Goal: Task Accomplishment & Management: Use online tool/utility

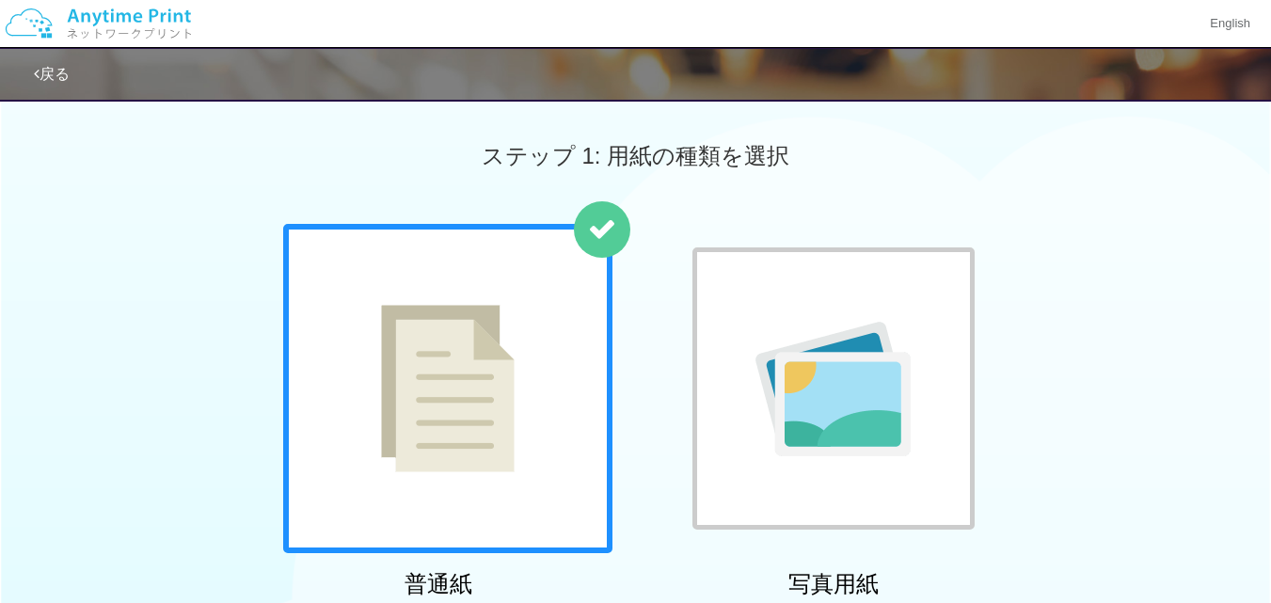
scroll to position [659, 0]
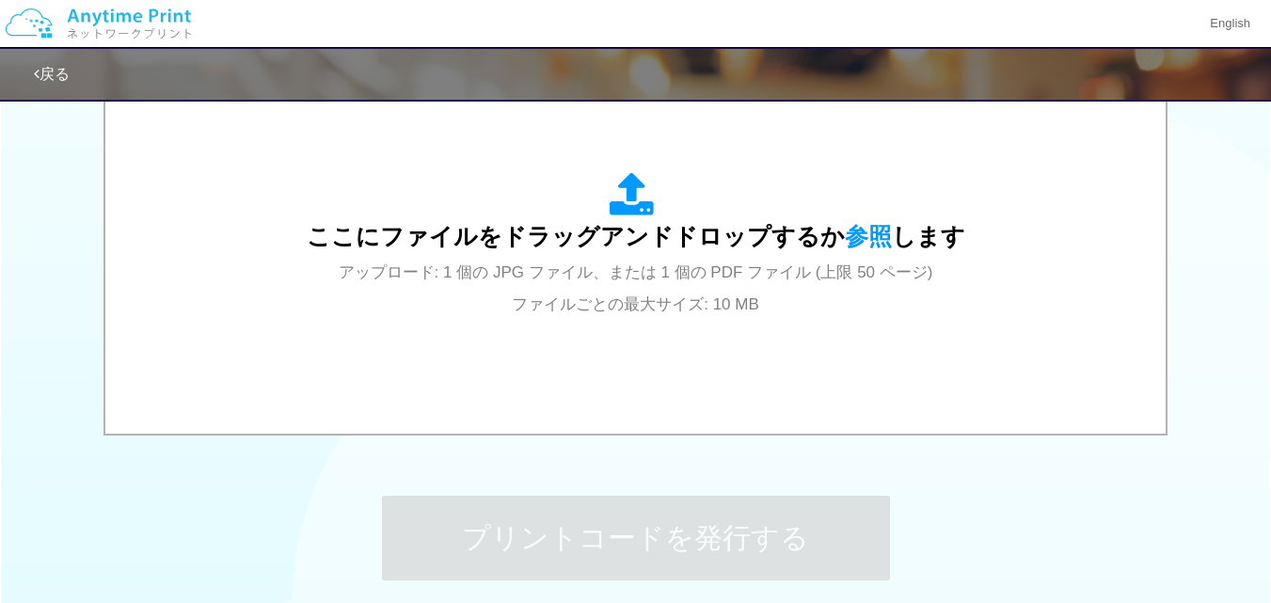
click at [623, 602] on div "プリントコードを発行する" at bounding box center [636, 538] width 564 height 198
